Goal: Task Accomplishment & Management: Understand process/instructions

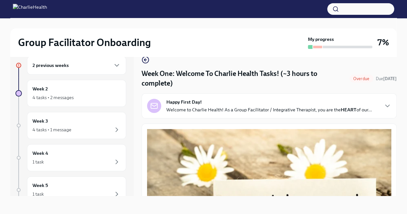
scroll to position [848, 0]
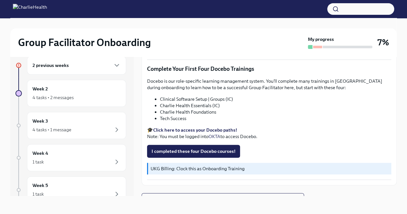
click at [188, 127] on strong "Click here to access your Docebo paths!" at bounding box center [195, 130] width 84 height 6
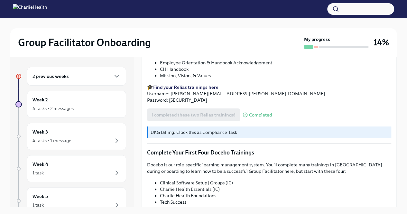
scroll to position [848, 0]
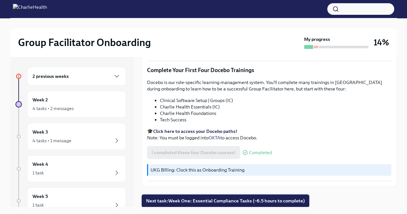
click at [240, 200] on span "Next task : Week One: Essential Compliance Tasks (~6.5 hours to complete)" at bounding box center [225, 201] width 159 height 6
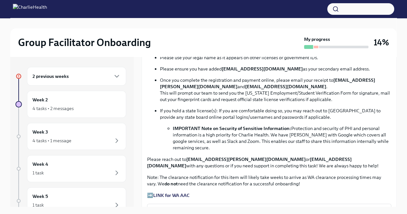
scroll to position [373, 0]
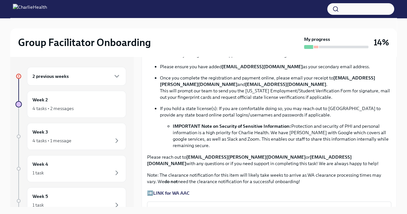
click at [168, 190] on strong "LINK for WA AAC" at bounding box center [171, 193] width 36 height 6
click at [65, 77] on h6 "2 previous weeks" at bounding box center [50, 76] width 36 height 7
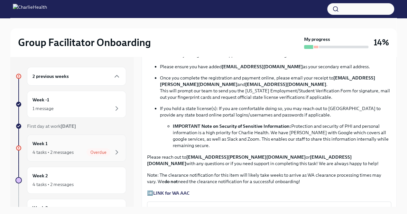
click at [60, 145] on div "Week 1 4 tasks • 2 messages Overdue" at bounding box center [76, 148] width 88 height 16
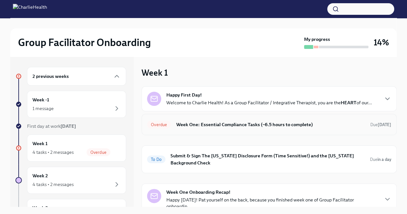
click at [259, 125] on h6 "Week One: Essential Compliance Tasks (~6.5 hours to complete)" at bounding box center [270, 124] width 189 height 7
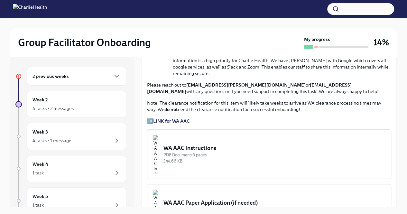
scroll to position [448, 0]
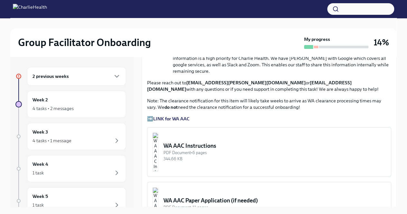
click at [178, 116] on strong "LINK for WA AAC" at bounding box center [171, 119] width 36 height 6
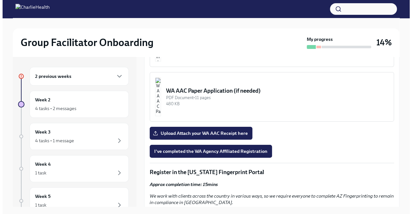
scroll to position [543, 0]
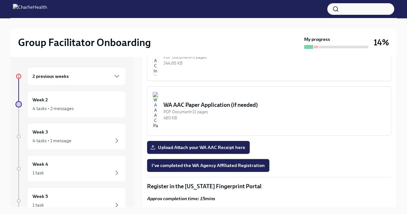
click at [222, 101] on div "WA AAC Paper Application (if needed)" at bounding box center [274, 105] width 222 height 8
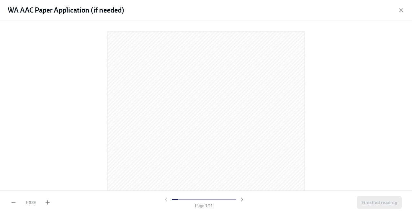
drag, startPoint x: 406, startPoint y: 32, endPoint x: 407, endPoint y: 40, distance: 8.1
click at [407, 40] on div at bounding box center [206, 106] width 412 height 170
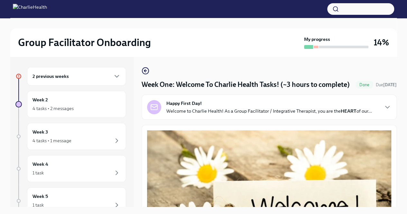
click at [55, 76] on h6 "2 previous weeks" at bounding box center [50, 76] width 36 height 7
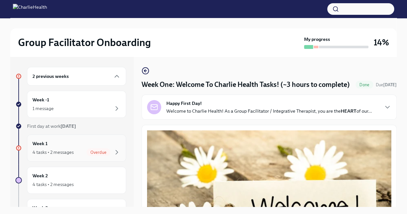
click at [91, 152] on span "Overdue" at bounding box center [99, 152] width 24 height 5
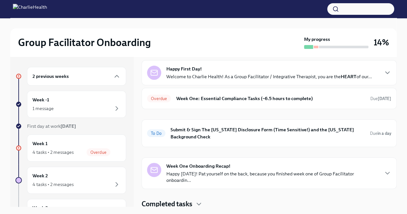
scroll to position [27, 0]
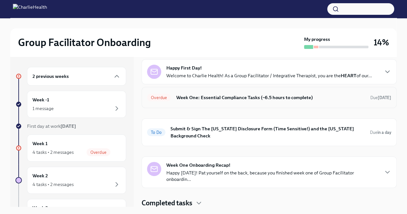
click at [216, 96] on h6 "Week One: Essential Compliance Tasks (~6.5 hours to complete)" at bounding box center [270, 97] width 189 height 7
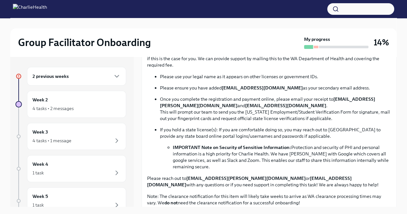
scroll to position [371, 0]
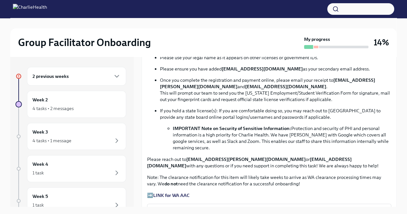
click at [169, 192] on strong "LINK for WA AAC" at bounding box center [171, 195] width 36 height 6
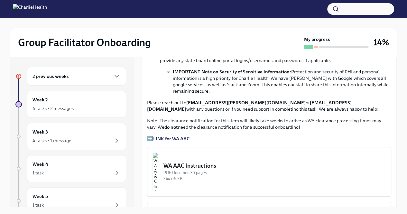
scroll to position [430, 0]
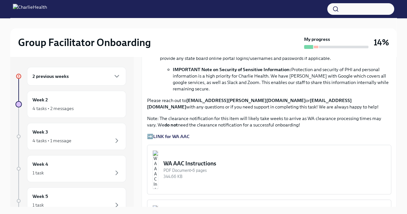
click at [181, 134] on strong "LINK for WA AAC" at bounding box center [171, 137] width 36 height 6
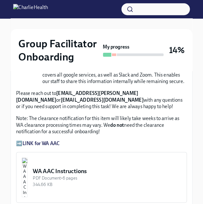
scroll to position [560, 0]
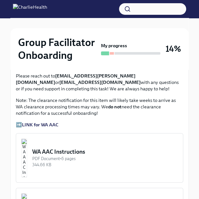
click at [88, 148] on div "WA AAC Instructions" at bounding box center [104, 152] width 145 height 8
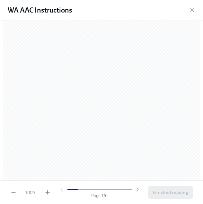
scroll to position [96, 0]
click at [138, 188] on icon "button" at bounding box center [138, 189] width 2 height 3
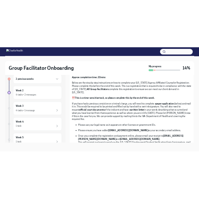
scroll to position [253, 0]
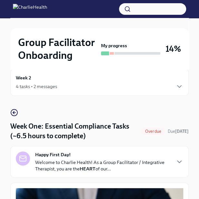
click at [152, 32] on div "Group Facilitator Onboarding My progress 14%" at bounding box center [99, 48] width 178 height 41
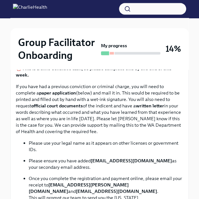
scroll to position [342, 0]
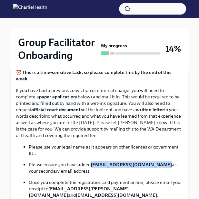
drag, startPoint x: 91, startPoint y: 157, endPoint x: 157, endPoint y: 159, distance: 65.4
click at [157, 162] on strong "[EMAIL_ADDRESS][DOMAIN_NAME]" at bounding box center [130, 165] width 81 height 6
copy strong "[EMAIL_ADDRESS][DOMAIN_NAME]"
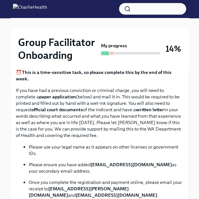
click at [150, 34] on div "Group Facilitator Onboarding My progress 14%" at bounding box center [99, 48] width 178 height 41
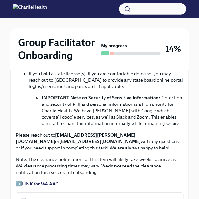
scroll to position [506, 0]
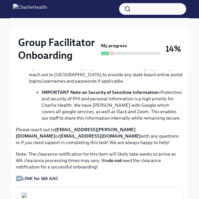
click at [38, 176] on strong "LINK for WA AAC" at bounding box center [40, 179] width 36 height 6
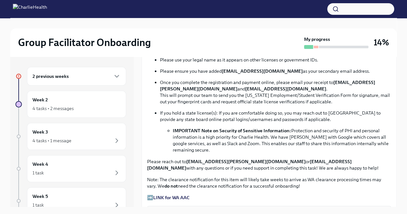
scroll to position [406, 0]
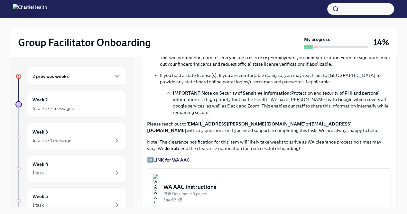
click at [169, 157] on strong "LINK for WA AAC" at bounding box center [171, 160] width 36 height 6
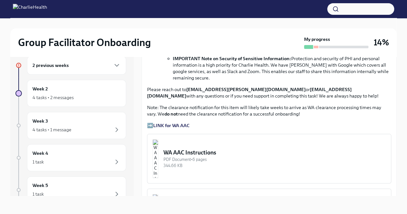
scroll to position [465, 0]
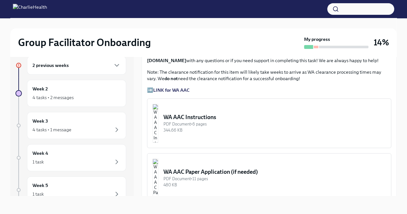
click at [174, 88] on strong "LINK for WA AAC" at bounding box center [171, 90] width 36 height 6
